Goal: Task Accomplishment & Management: Use online tool/utility

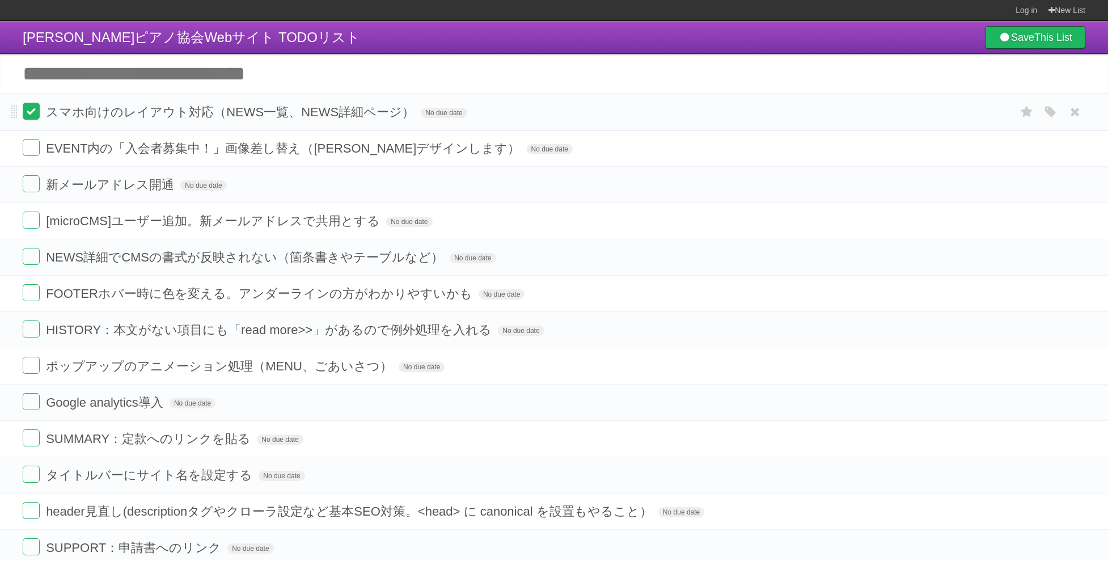
click at [35, 117] on label at bounding box center [31, 111] width 17 height 17
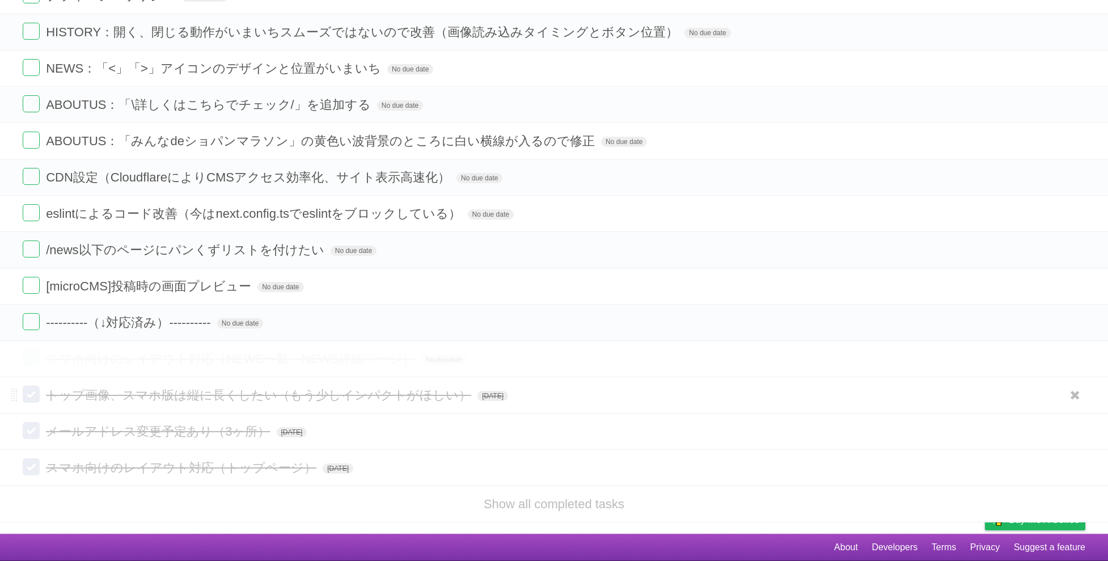
scroll to position [989, 0]
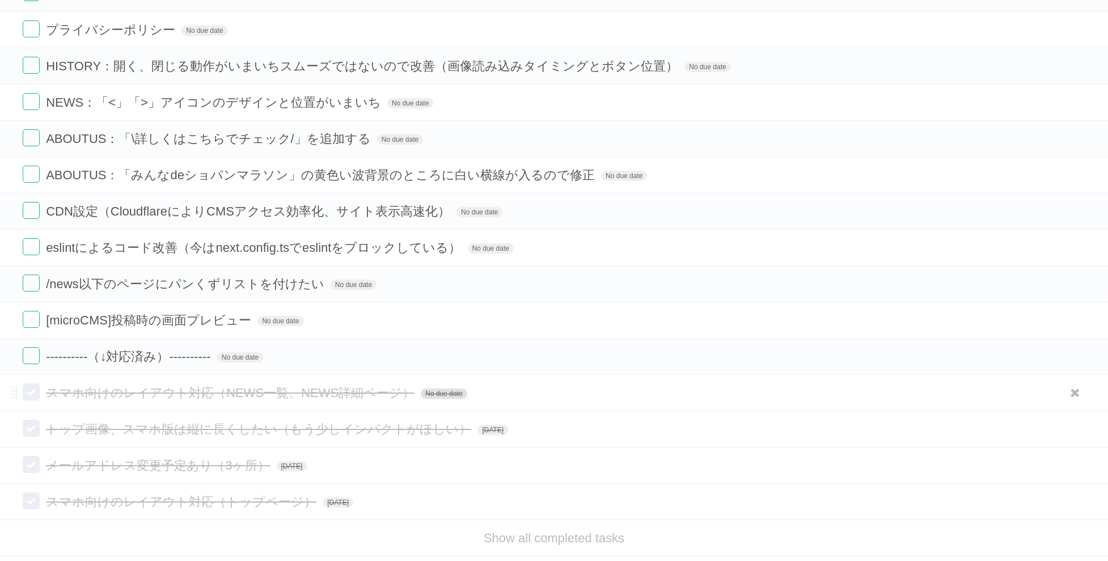
click at [444, 392] on span "No due date" at bounding box center [444, 393] width 46 height 10
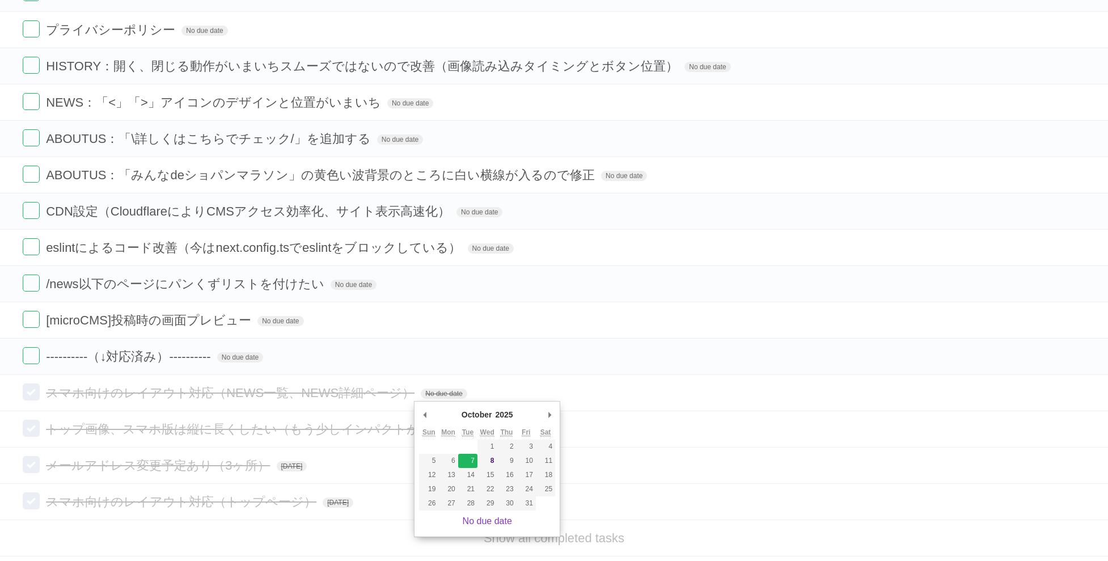
type span "[DATE]"
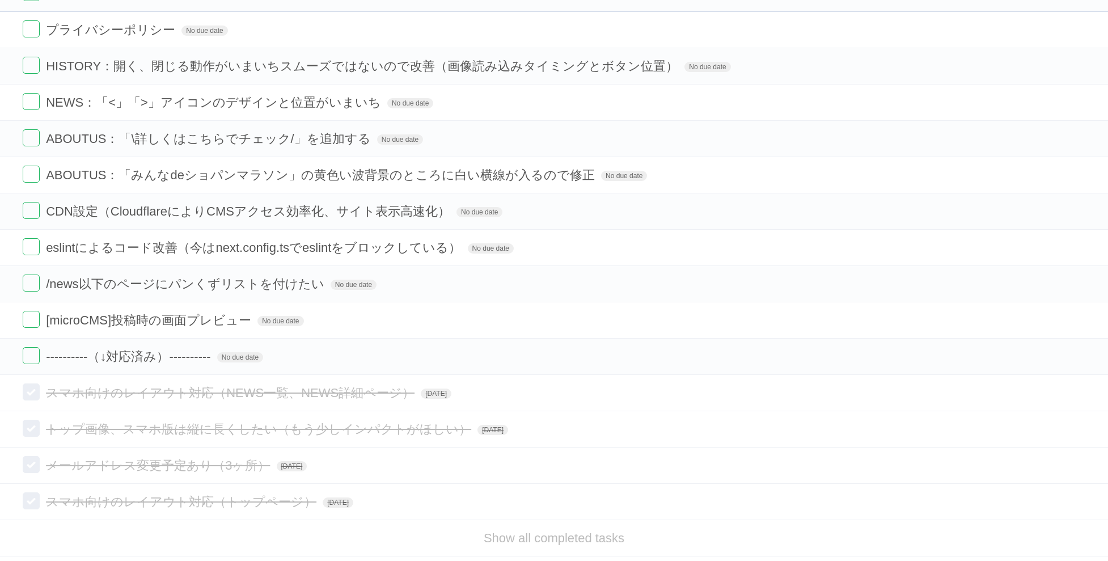
scroll to position [0, 0]
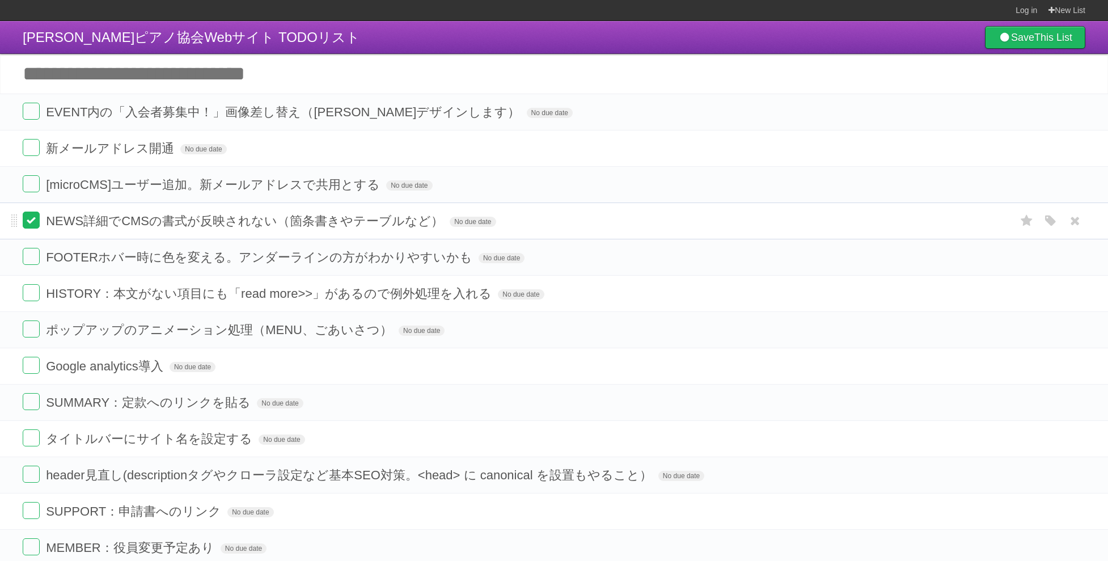
click at [33, 223] on label at bounding box center [31, 219] width 17 height 17
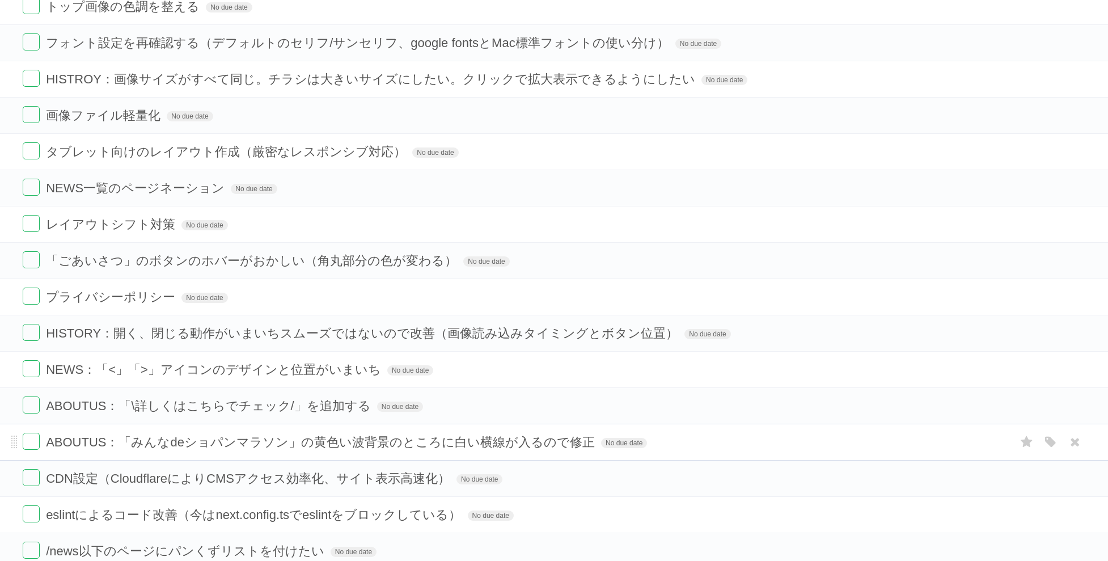
scroll to position [1025, 0]
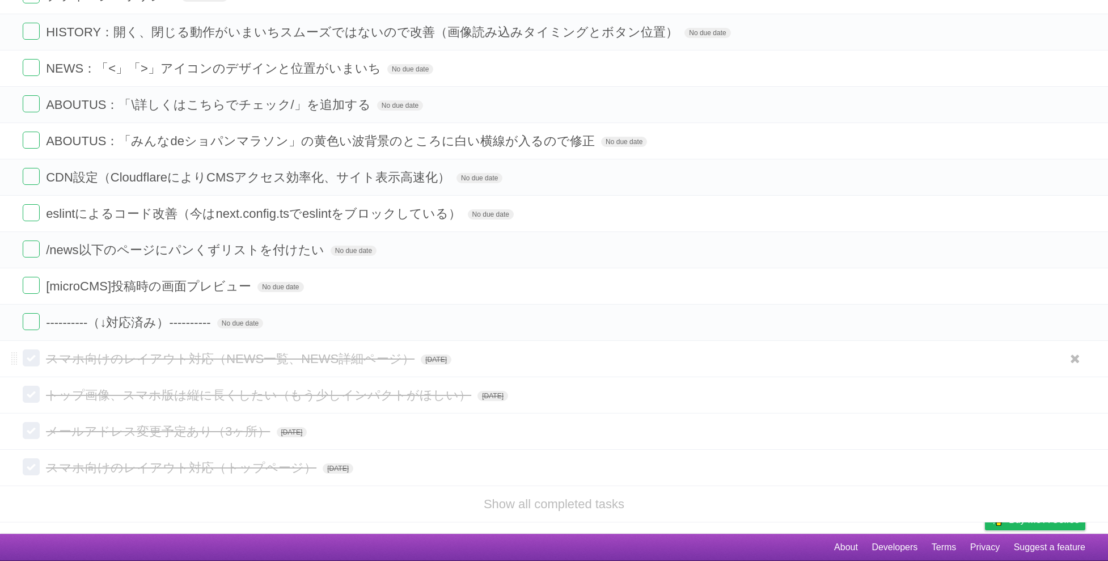
click at [210, 360] on span "スマホ向けのレイアウト対応（NEWS一覧、NEWS詳細ページ）" at bounding box center [231, 358] width 371 height 14
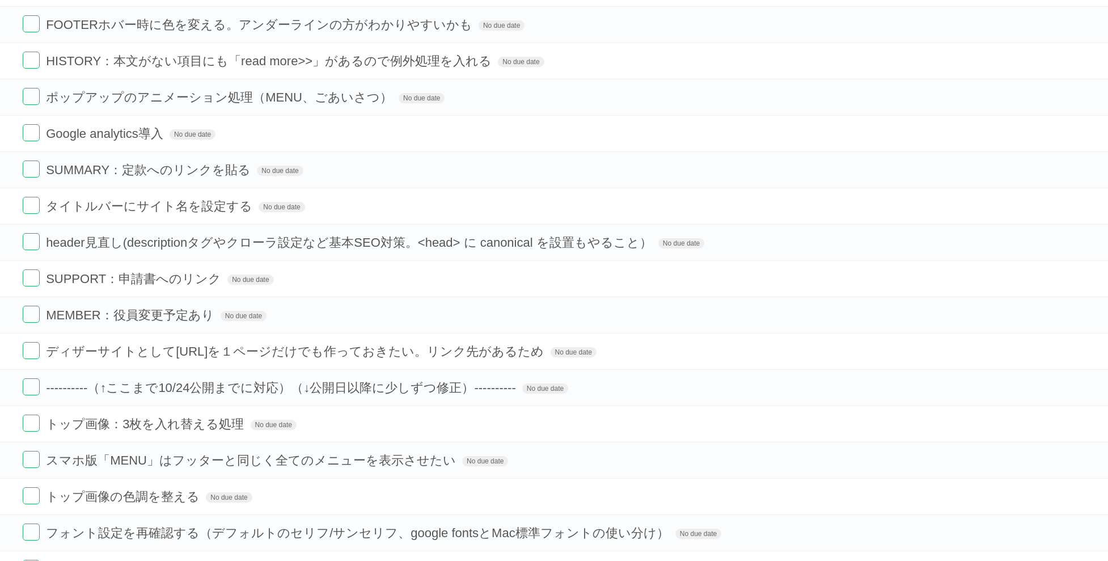
scroll to position [128, 0]
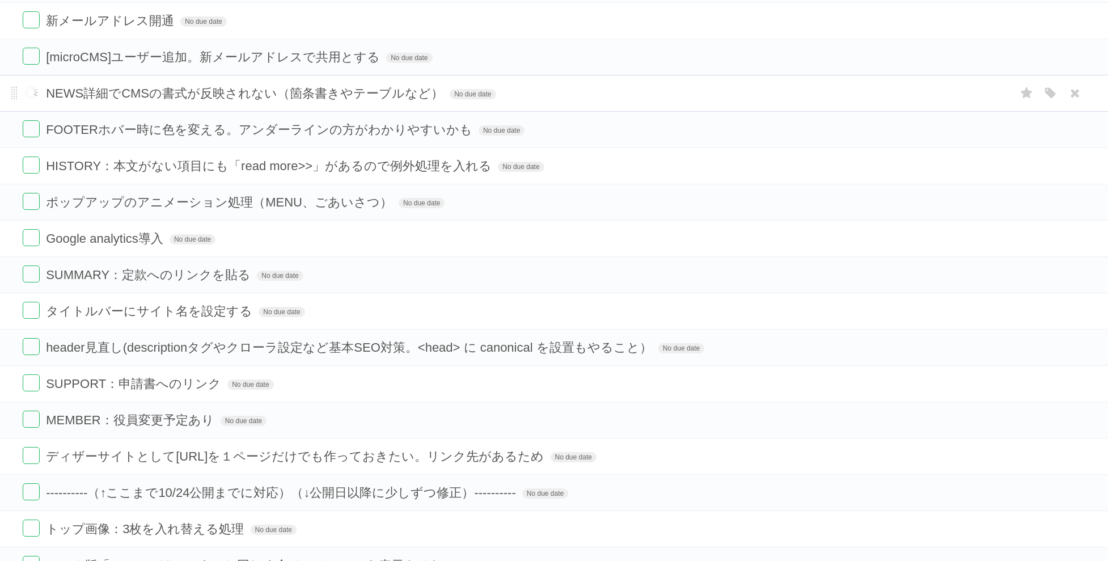
click at [30, 92] on label at bounding box center [31, 92] width 17 height 17
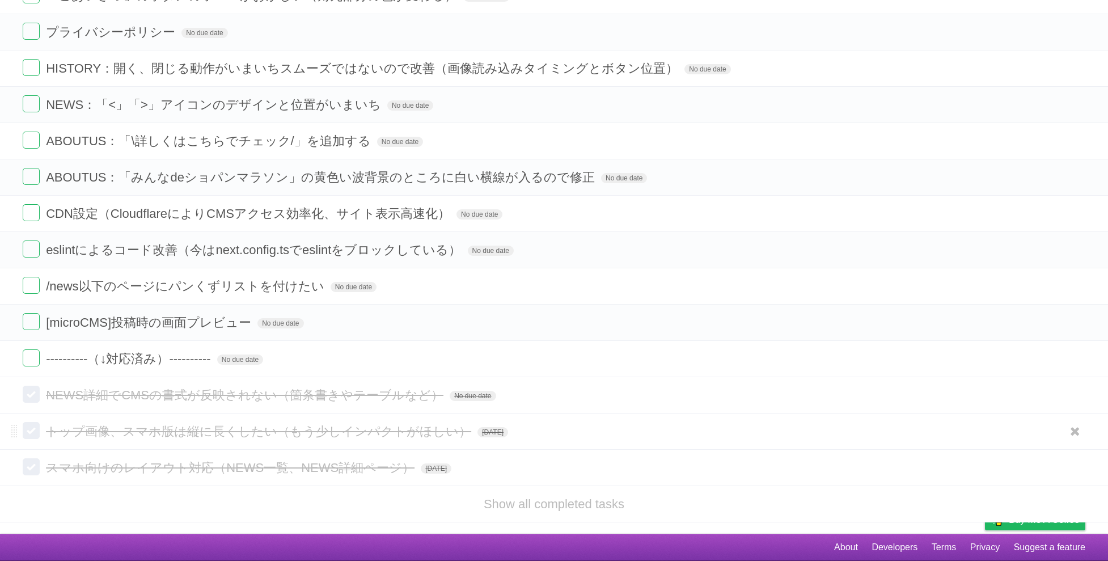
scroll to position [953, 0]
click at [453, 392] on span "No due date" at bounding box center [472, 396] width 46 height 10
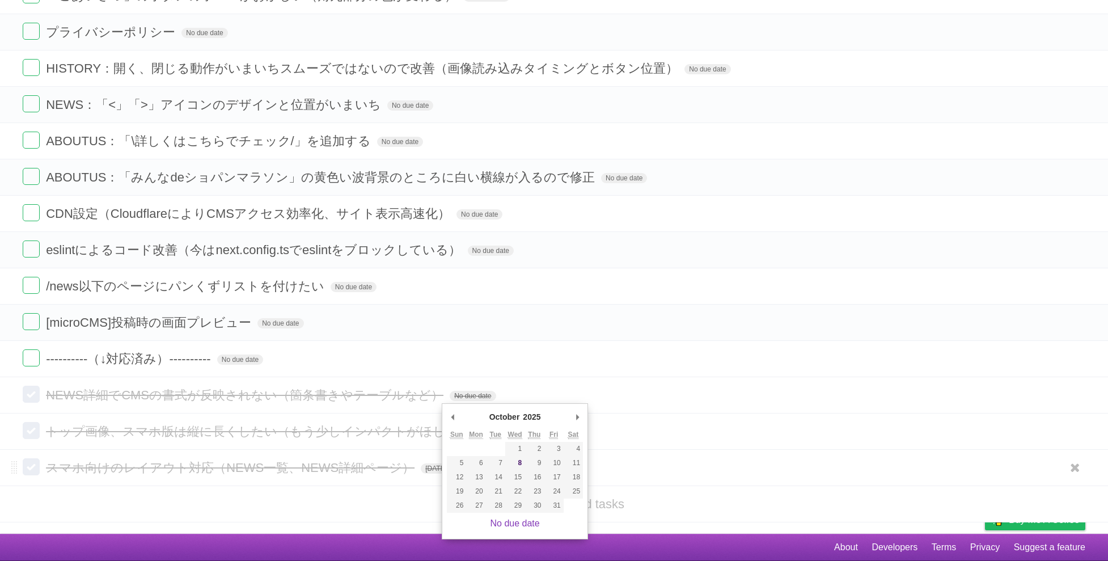
type span "[DATE]"
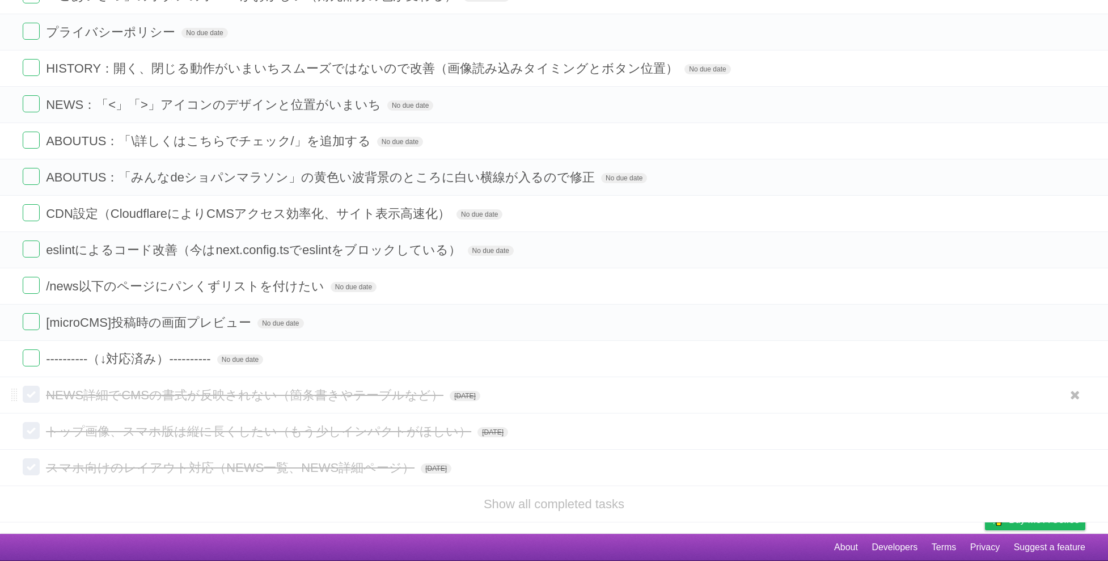
click at [111, 400] on span "NEWS詳細でCMSの書式が反映されない（箇条書きやテーブルなど）" at bounding box center [246, 395] width 400 height 14
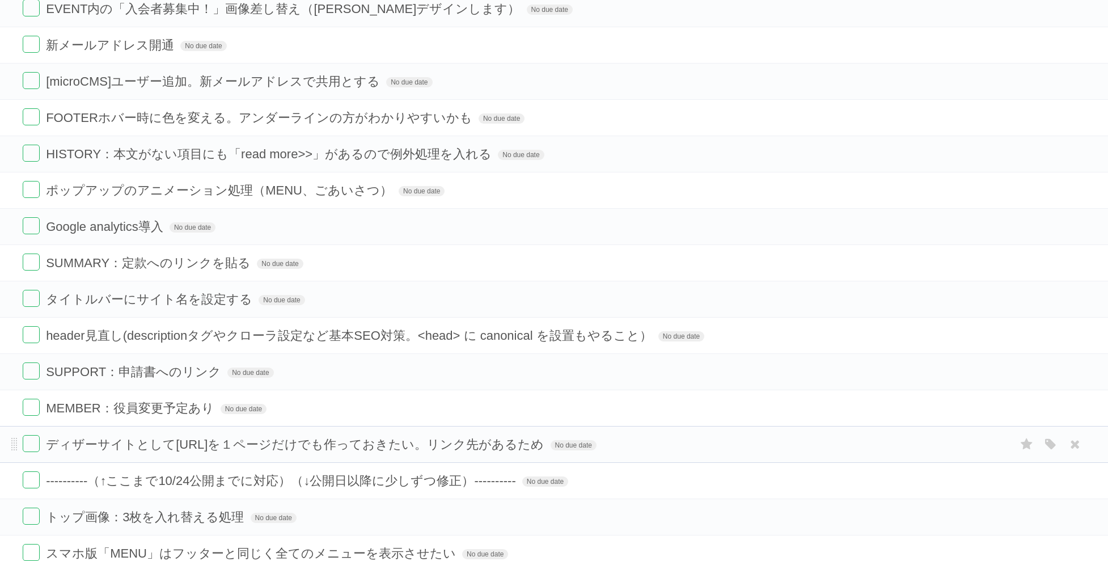
scroll to position [0, 0]
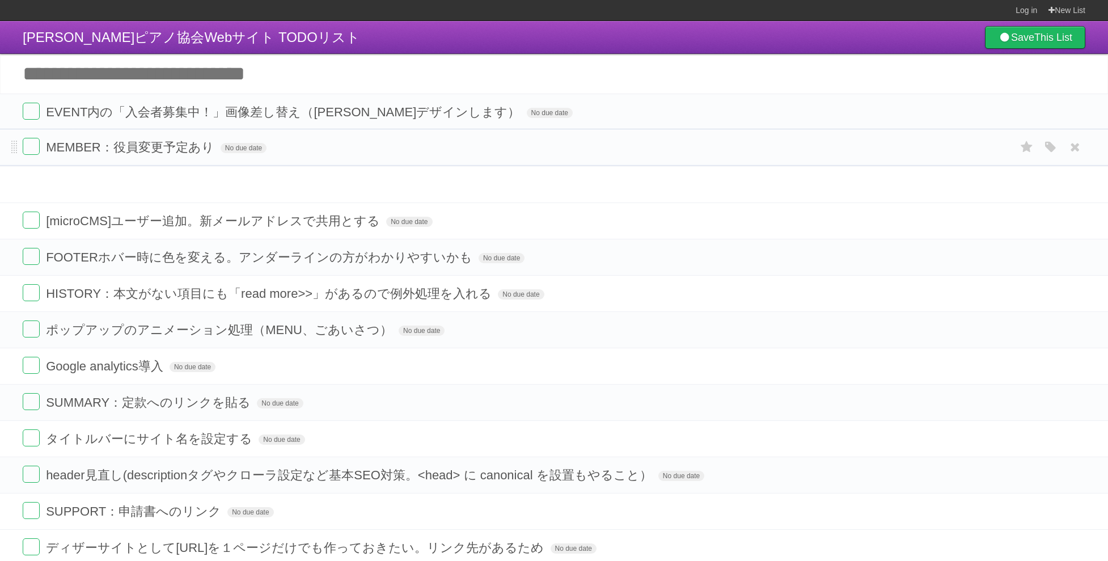
drag, startPoint x: 16, startPoint y: 516, endPoint x: 7, endPoint y: 151, distance: 365.7
click at [7, 151] on li "MEMBER：役員変更予定あり No due date White Red Blue Green Purple Orange" at bounding box center [554, 147] width 1108 height 37
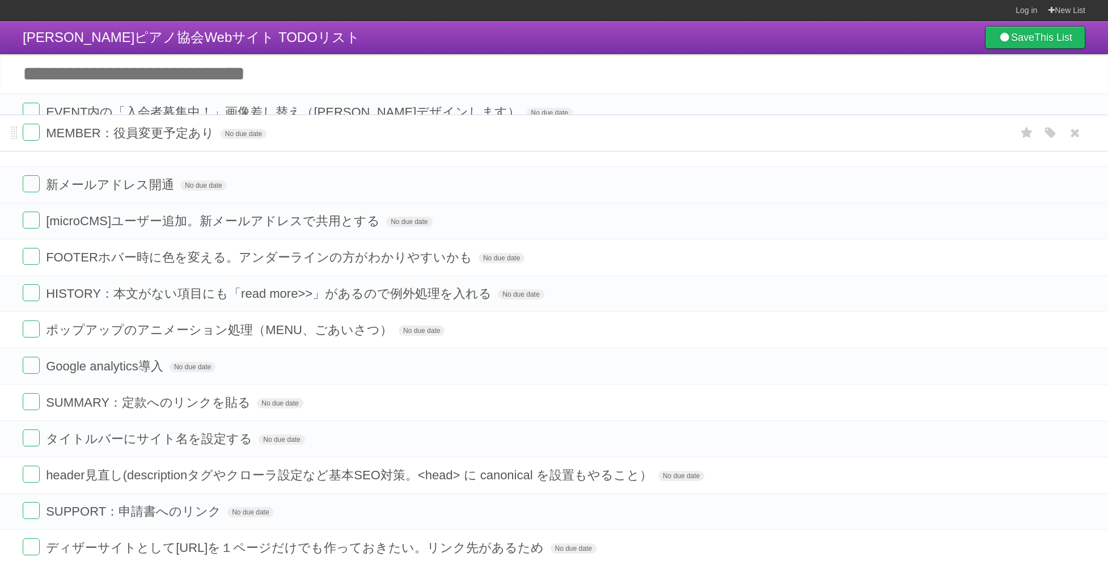
drag, startPoint x: 16, startPoint y: 182, endPoint x: 16, endPoint y: 137, distance: 45.3
click at [16, 134] on span at bounding box center [14, 133] width 6 height 14
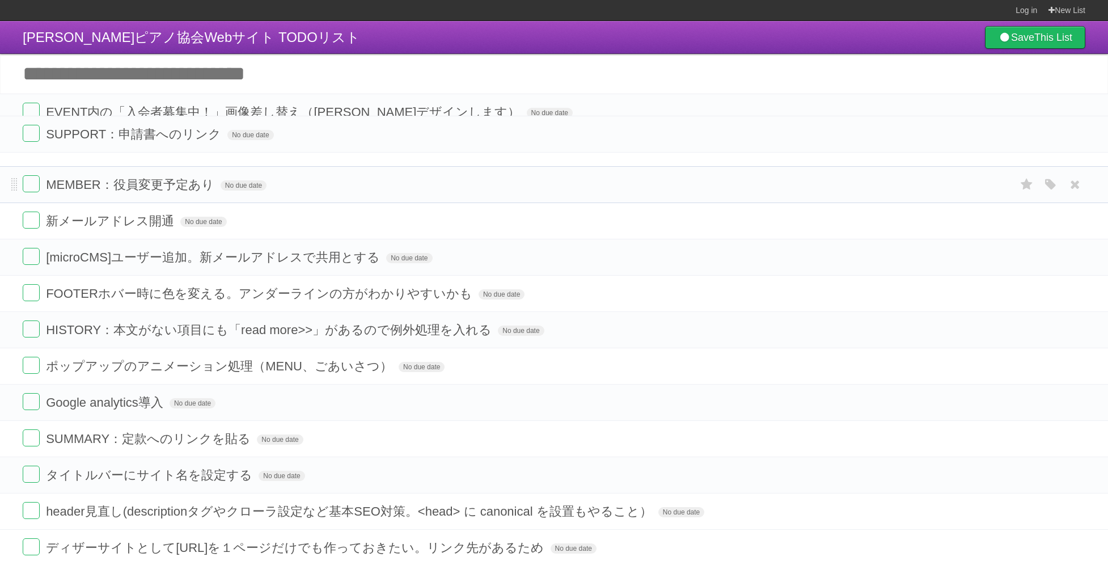
drag, startPoint x: 17, startPoint y: 516, endPoint x: 19, endPoint y: 182, distance: 333.9
click at [19, 138] on li "SUPPORT：申請書へのリンク No due date White Red Blue Green Purple Orange" at bounding box center [554, 134] width 1108 height 37
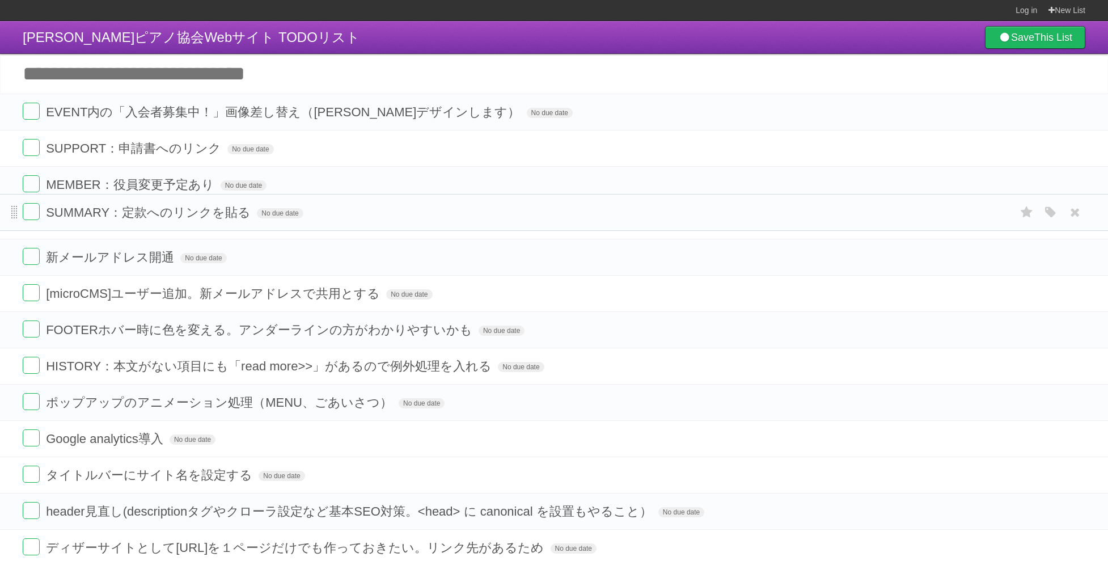
drag, startPoint x: 13, startPoint y: 442, endPoint x: -21, endPoint y: 214, distance: 230.4
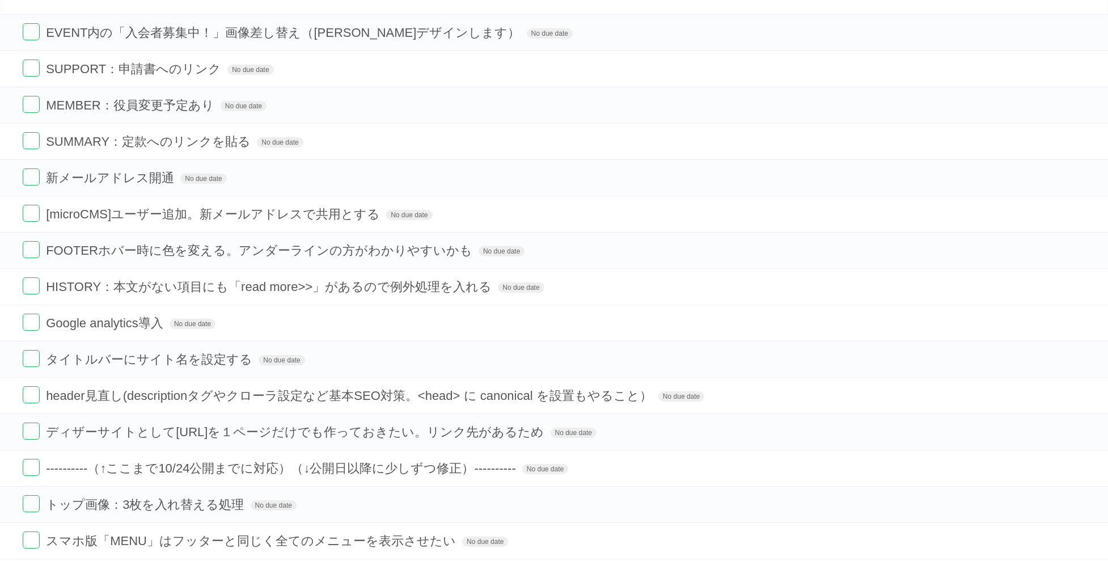
scroll to position [181, 0]
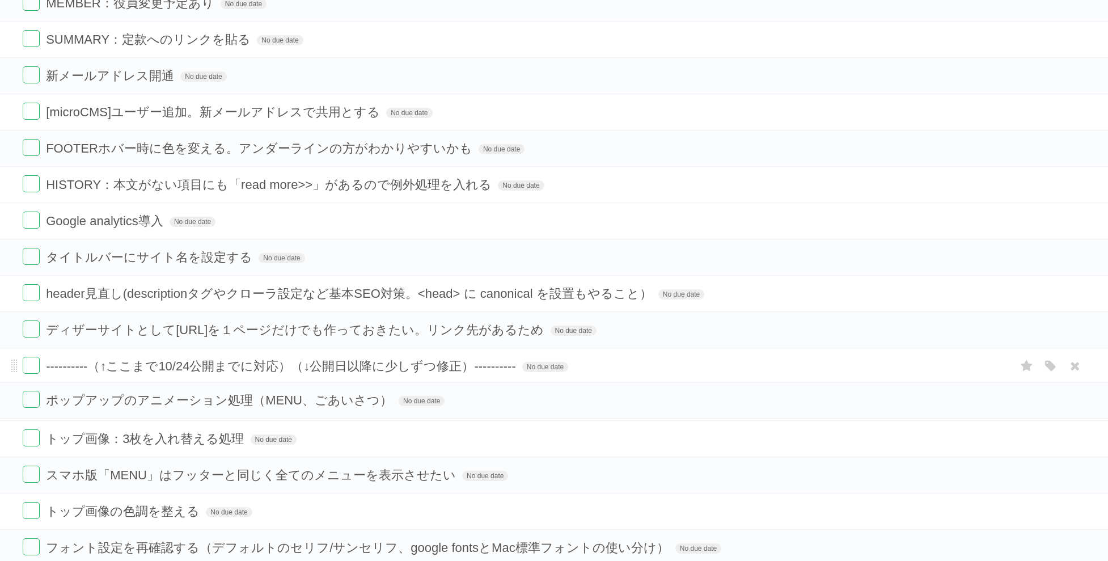
drag, startPoint x: 14, startPoint y: 404, endPoint x: 20, endPoint y: 383, distance: 21.3
click at [18, 381] on li "ポップアップのアニメーション処理（MENU、ごあいさつ） No due date White Red Blue Green Purple Orange" at bounding box center [554, 399] width 1108 height 37
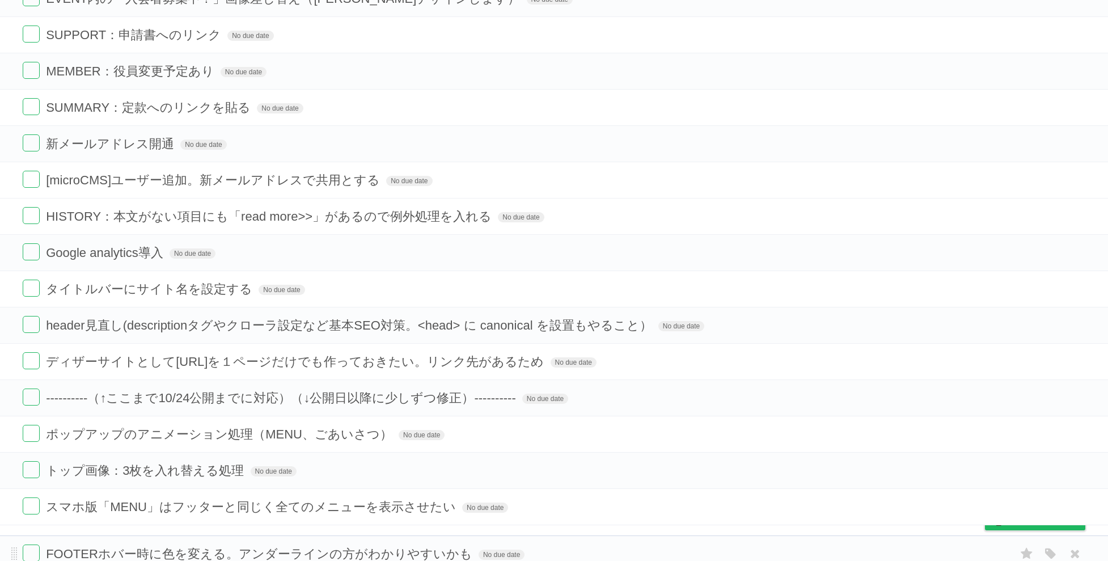
scroll to position [125, 0]
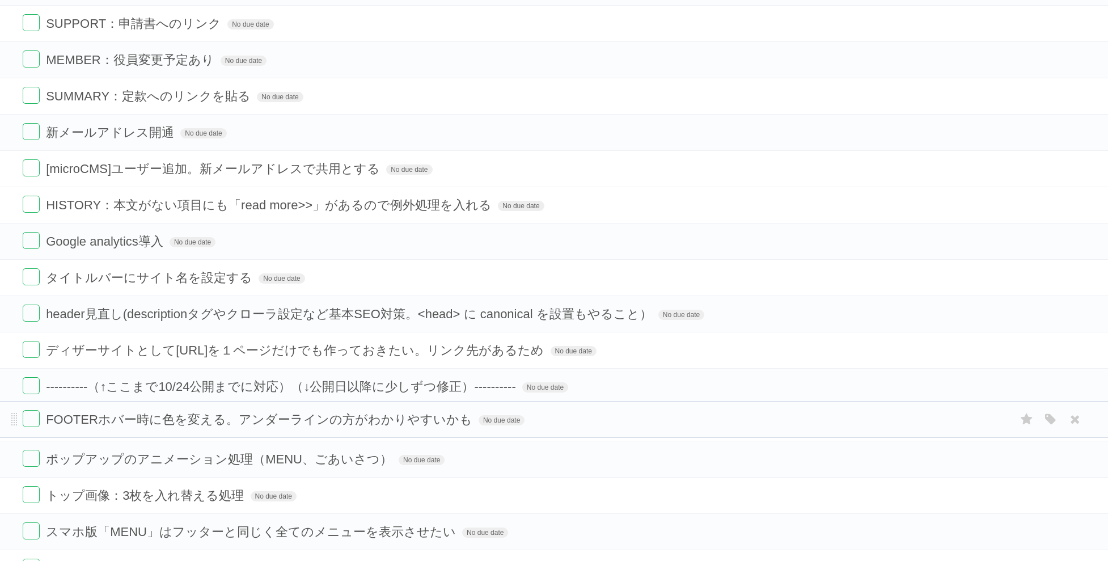
drag, startPoint x: 4, startPoint y: 395, endPoint x: -7, endPoint y: 420, distance: 27.2
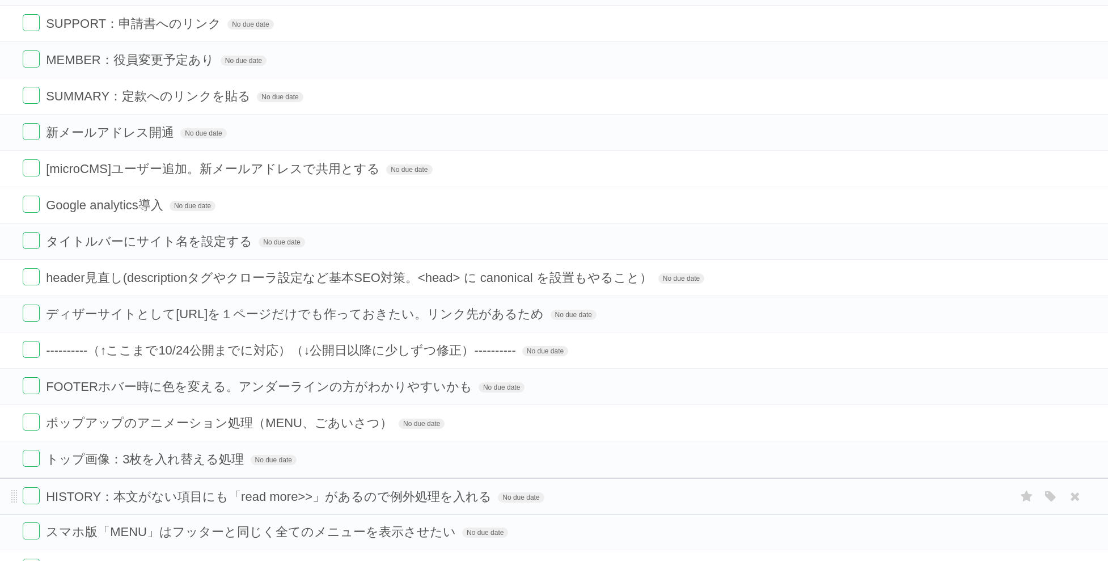
scroll to position [136, 0]
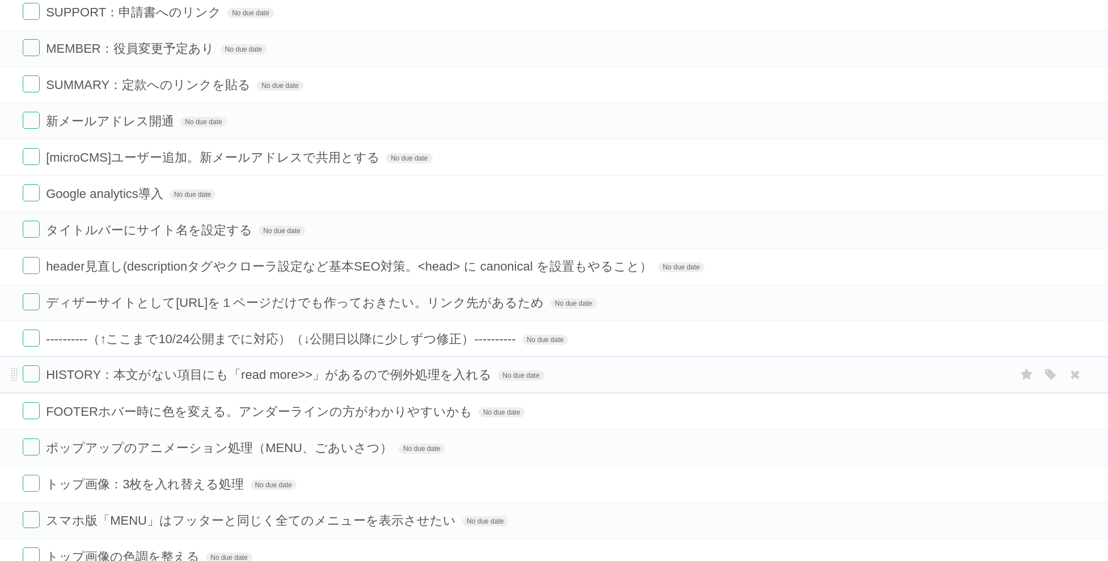
drag, startPoint x: 15, startPoint y: 334, endPoint x: 5, endPoint y: 377, distance: 44.1
click at [5, 377] on li "HISTORY：本文がない項目にも「read more>>」があるので例外処理を入れる No due date White Red Blue Green Pu…" at bounding box center [554, 374] width 1108 height 37
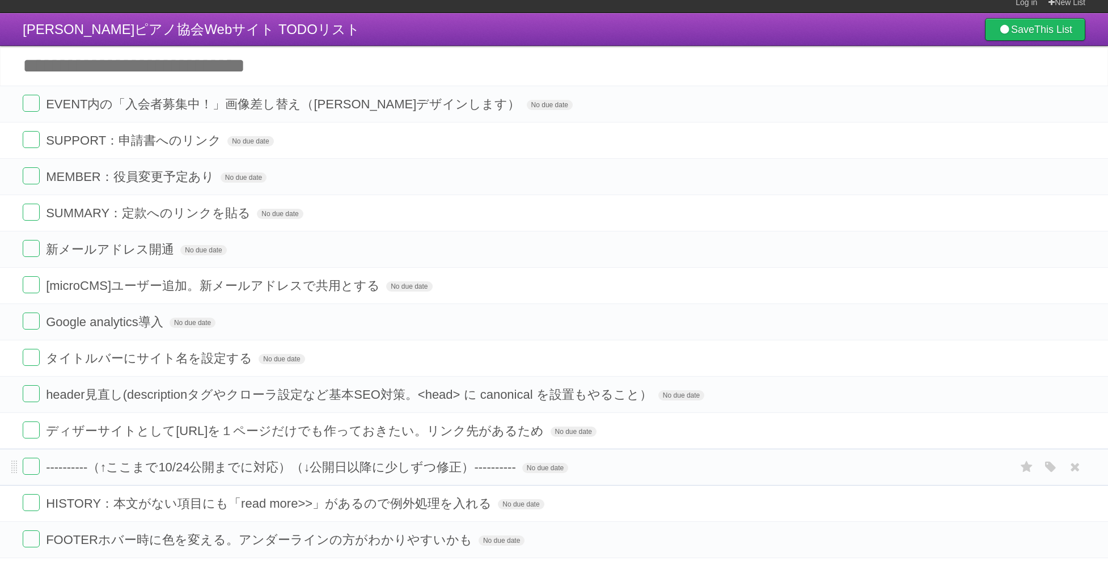
scroll to position [0, 0]
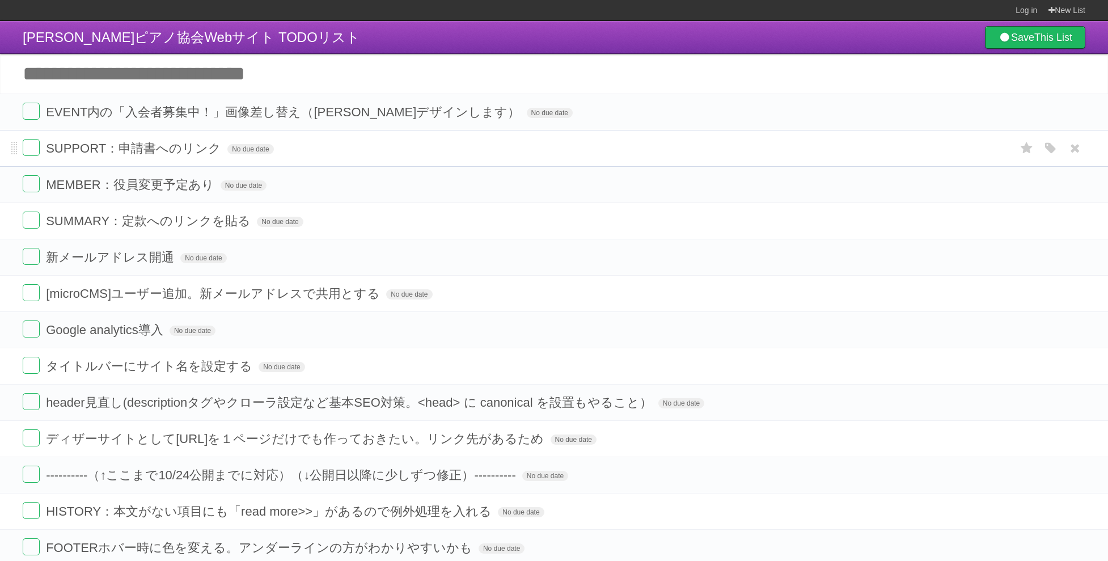
drag, startPoint x: 29, startPoint y: 146, endPoint x: 52, endPoint y: 160, distance: 27.2
click at [29, 145] on label at bounding box center [31, 147] width 17 height 17
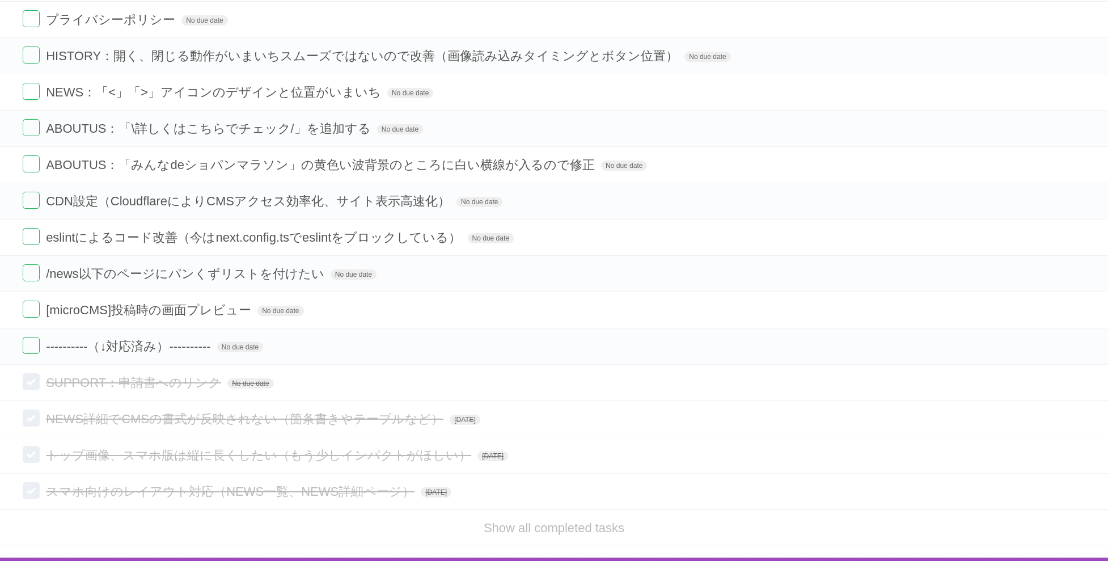
scroll to position [953, 0]
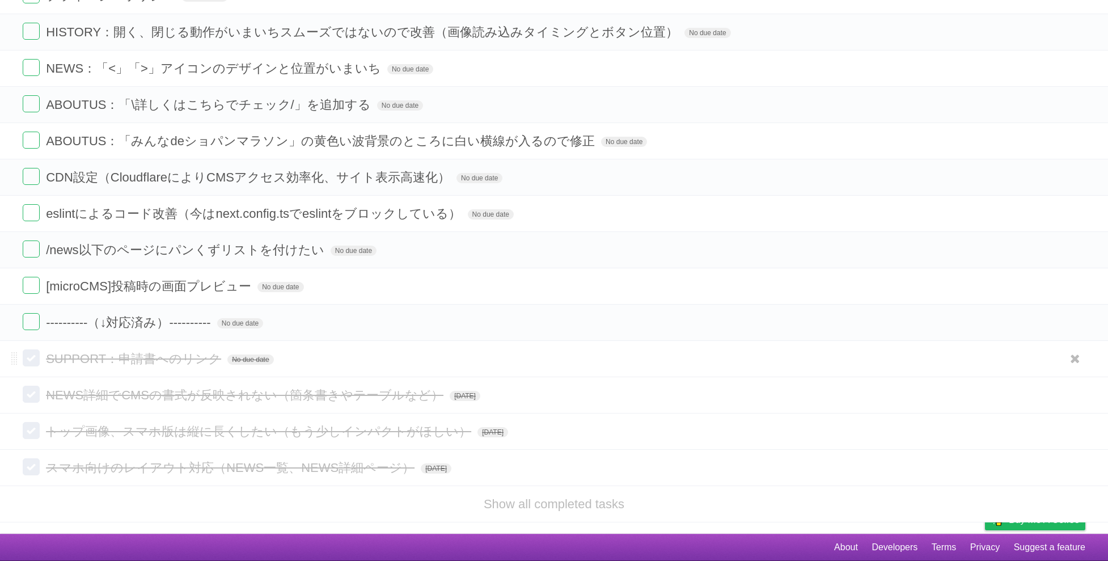
click at [121, 359] on span "SUPPORT：申請書へのリンク" at bounding box center [135, 358] width 178 height 14
click at [117, 357] on input "**********" at bounding box center [96, 359] width 101 height 15
type input "**********"
click at [315, 360] on span "No due date" at bounding box center [313, 359] width 46 height 10
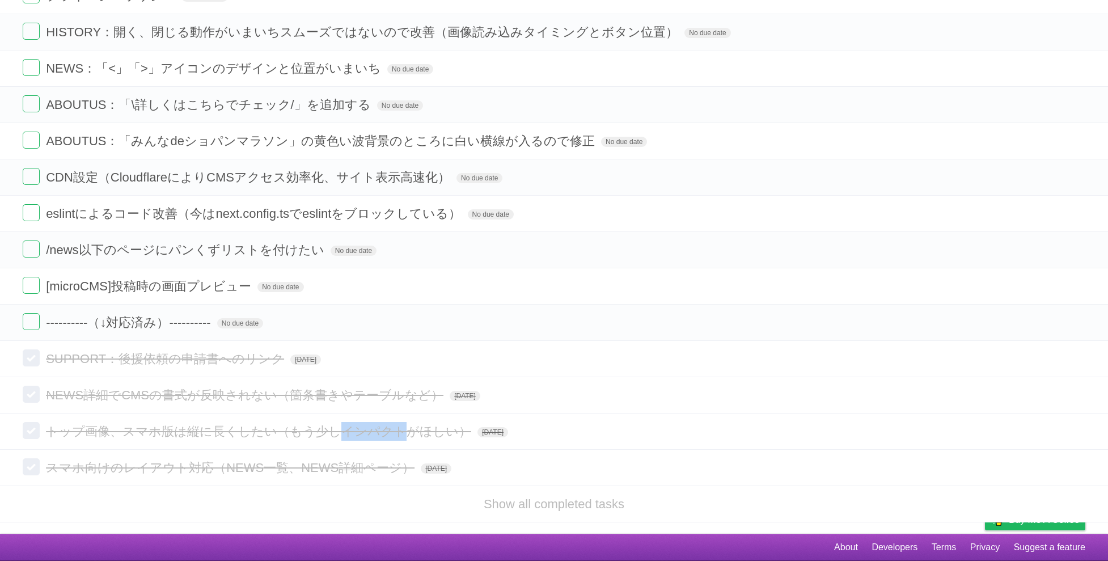
click at [350, 425] on span "トップ画像、スマホ版は縦に長くしたい（もう少しインパクトがほしい）" at bounding box center [260, 431] width 428 height 14
click at [321, 355] on span "Wed Oct 08 2025" at bounding box center [305, 359] width 31 height 10
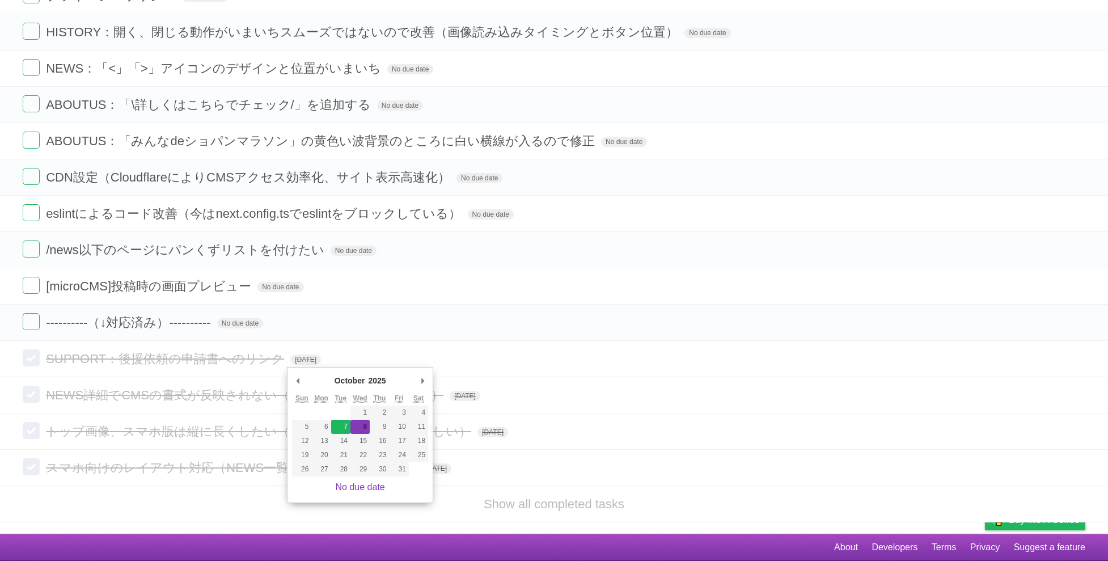
type span "[DATE]"
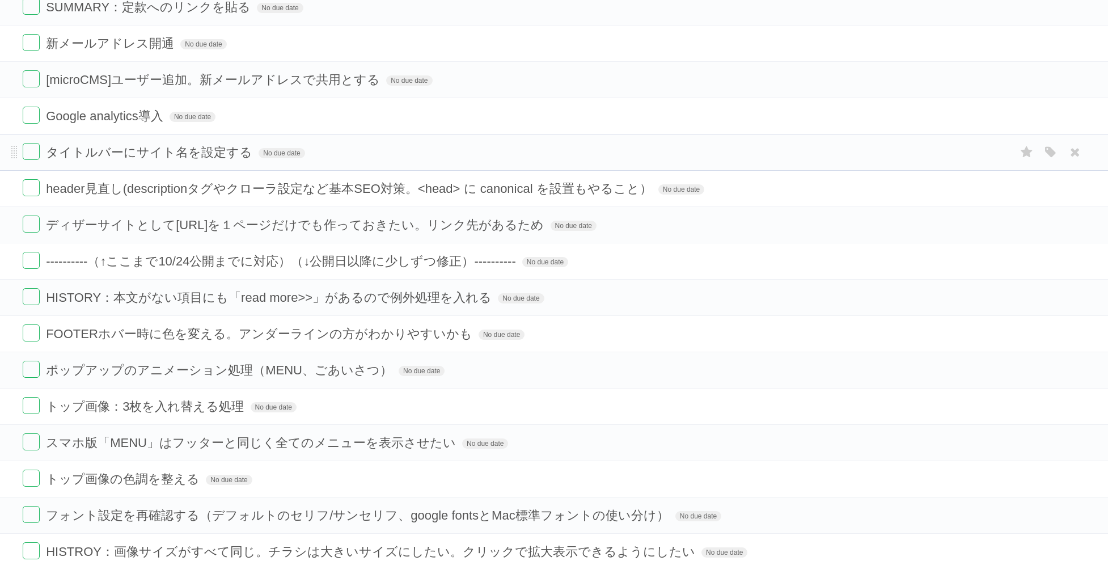
scroll to position [0, 0]
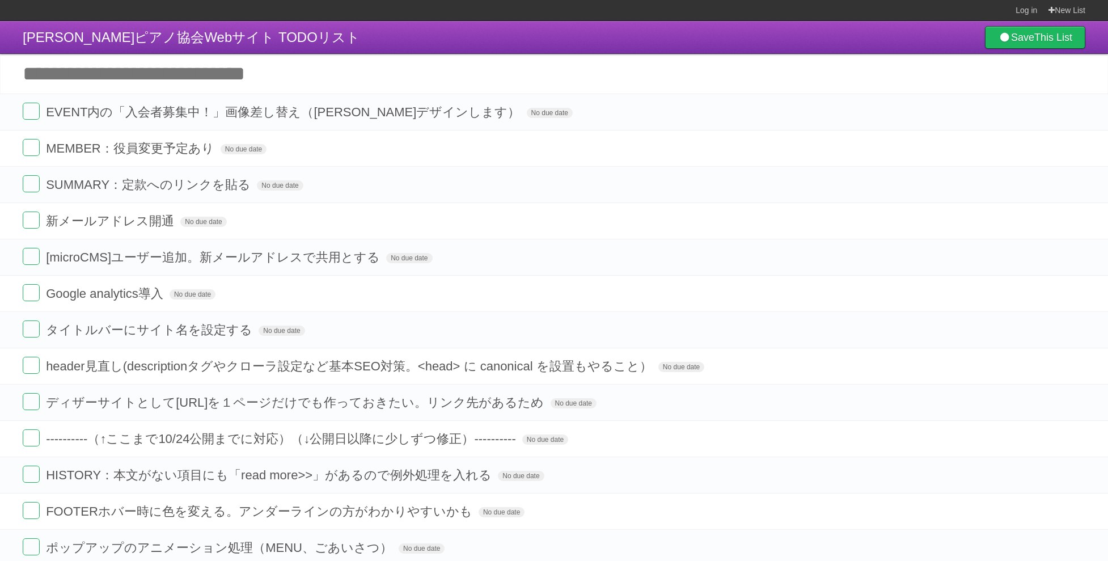
click at [149, 74] on input "Add another task" at bounding box center [554, 74] width 1108 height 40
type input "*******"
click input "*********" at bounding box center [0, 0] width 0 height 0
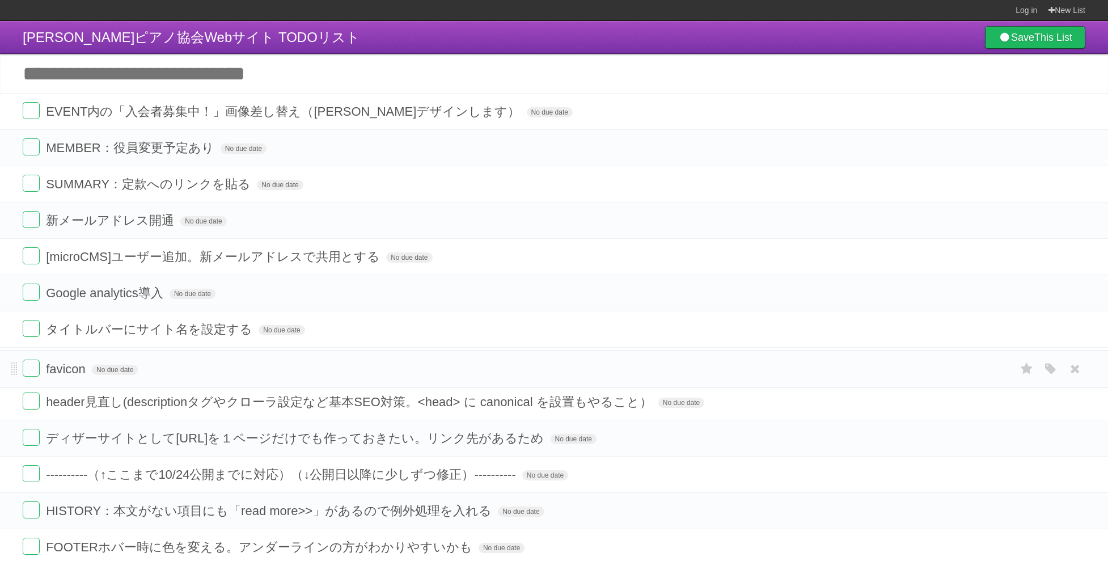
drag, startPoint x: 15, startPoint y: 117, endPoint x: 20, endPoint y: 372, distance: 255.7
click at [20, 372] on li "favicon No due date White Red Blue Green Purple Orange" at bounding box center [554, 368] width 1108 height 37
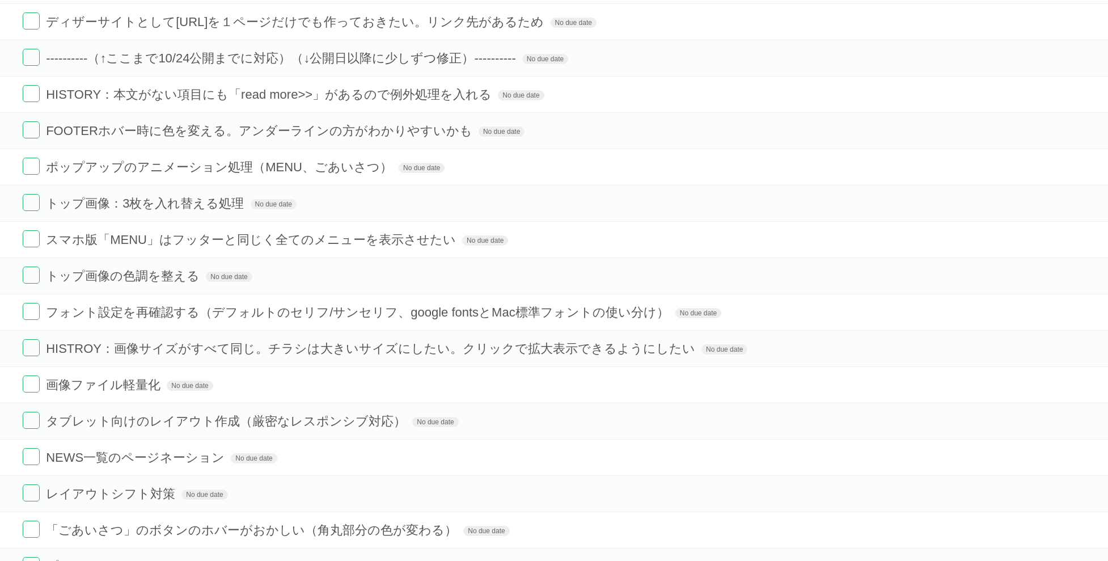
scroll to position [299, 0]
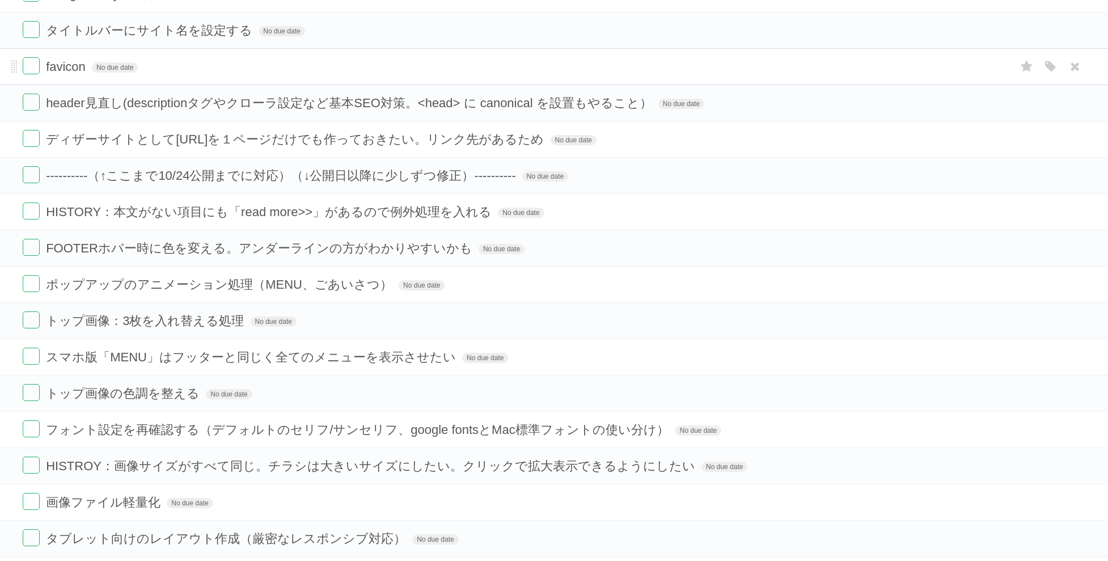
click at [84, 66] on span "favicon" at bounding box center [67, 67] width 43 height 14
click at [15, 72] on span at bounding box center [14, 67] width 6 height 14
click at [87, 63] on input "*******" at bounding box center [68, 67] width 45 height 15
type input "**********"
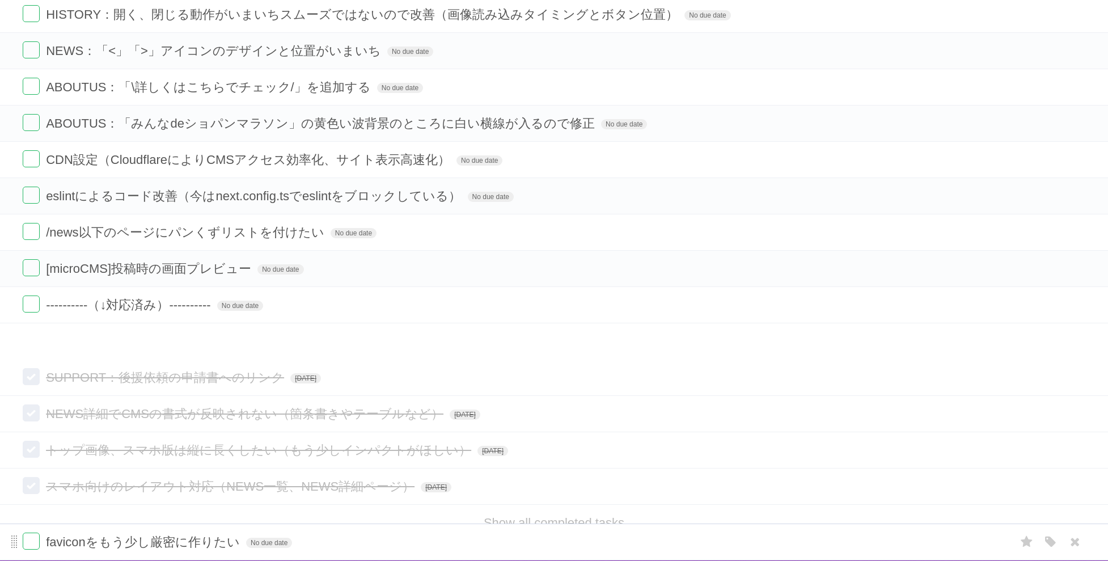
scroll to position [989, 0]
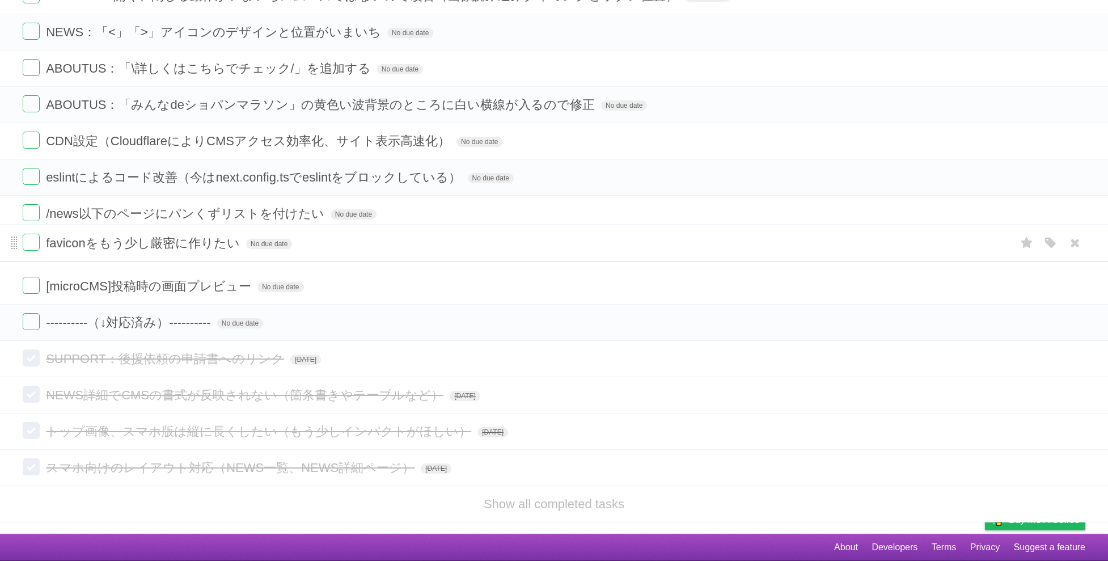
drag, startPoint x: 11, startPoint y: 69, endPoint x: 14, endPoint y: 238, distance: 168.9
click at [14, 238] on span at bounding box center [14, 243] width 6 height 14
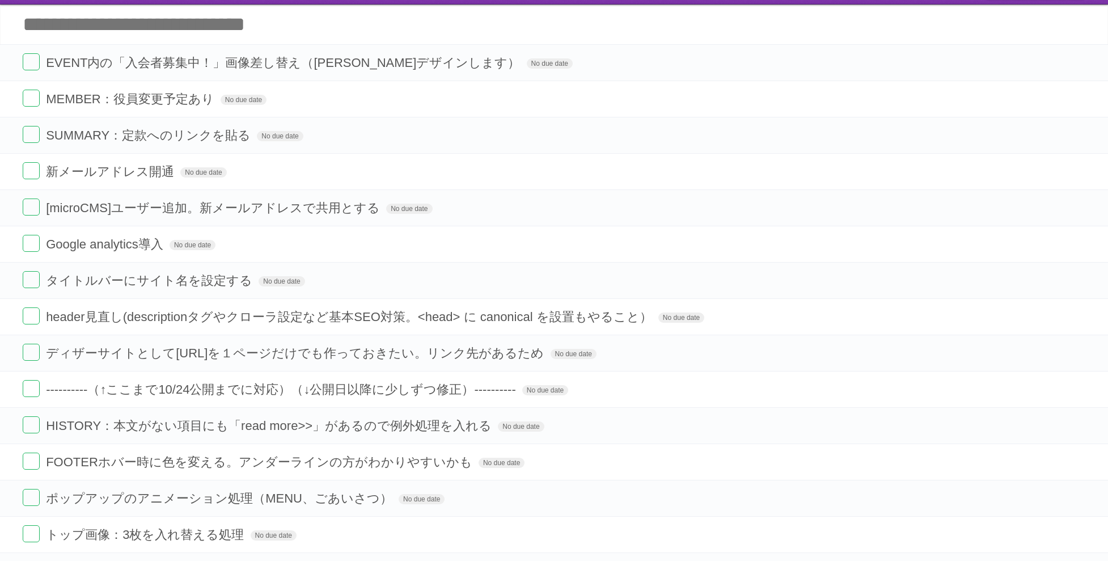
scroll to position [0, 0]
